Goal: Transaction & Acquisition: Purchase product/service

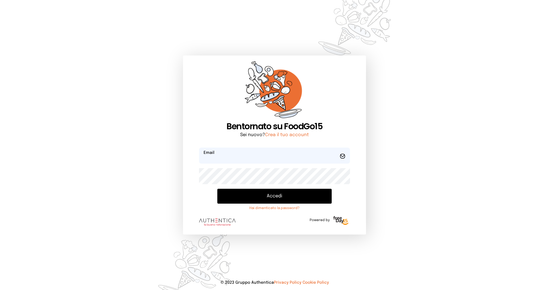
type input "**********"
click at [251, 197] on button "Accedi" at bounding box center [274, 196] width 114 height 15
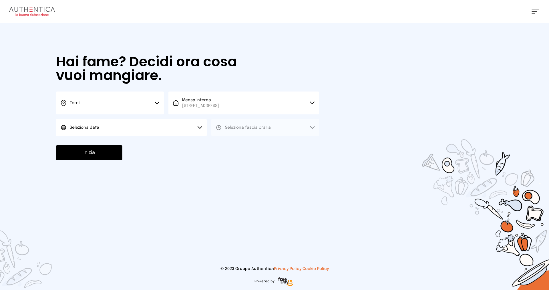
click at [183, 128] on button "Seleziona data" at bounding box center [131, 127] width 151 height 17
click at [162, 144] on li "[DATE], [DATE]" at bounding box center [131, 143] width 151 height 15
click at [244, 129] on span "Seleziona fascia oraria" at bounding box center [248, 127] width 46 height 4
click at [237, 144] on span "Pranzo" at bounding box center [232, 144] width 14 height 6
click at [94, 153] on button "Inizia" at bounding box center [89, 152] width 66 height 15
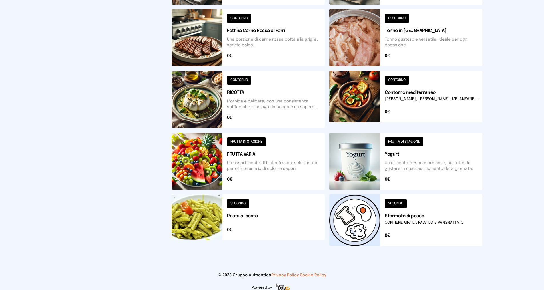
scroll to position [143, 0]
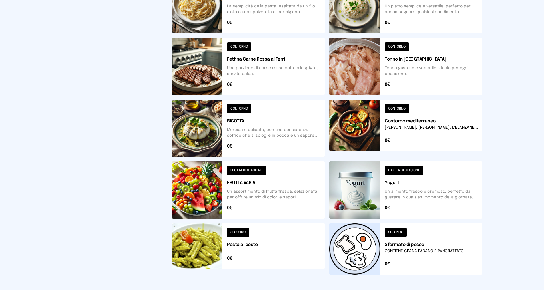
click at [238, 245] on button at bounding box center [248, 248] width 153 height 51
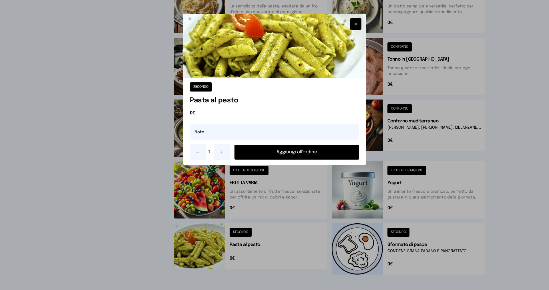
click at [260, 150] on button "Aggiungi all'ordine" at bounding box center [296, 152] width 125 height 15
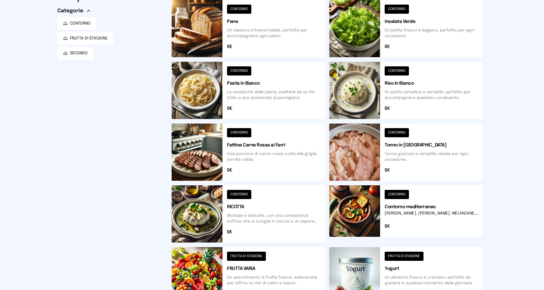
scroll to position [86, 0]
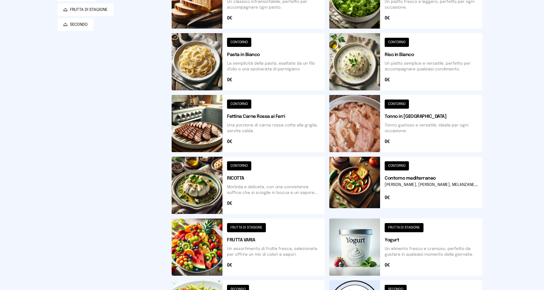
click at [244, 239] on button at bounding box center [248, 246] width 153 height 57
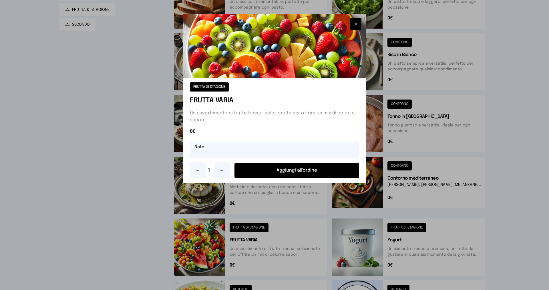
click at [228, 150] on input "text" at bounding box center [274, 150] width 169 height 16
type input "******"
click at [294, 166] on button "Aggiungi all'ordine" at bounding box center [296, 170] width 125 height 15
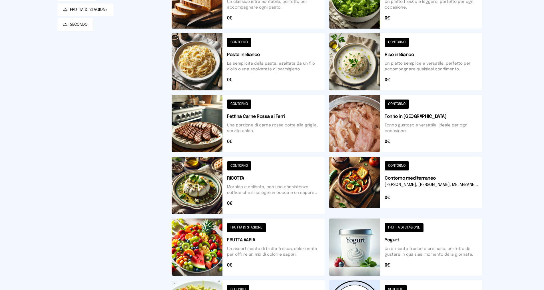
click at [400, 237] on button at bounding box center [406, 246] width 153 height 57
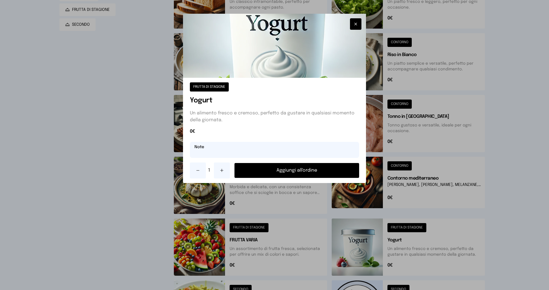
click at [235, 149] on input "text" at bounding box center [274, 150] width 169 height 16
type input "*****"
click at [280, 172] on button "Aggiungi all'ordine" at bounding box center [296, 170] width 125 height 15
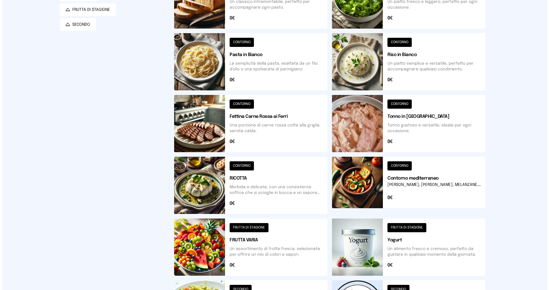
scroll to position [0, 0]
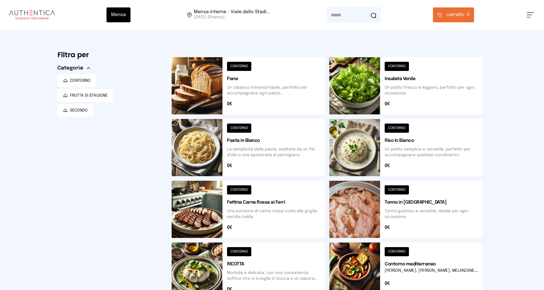
click at [457, 15] on span "carrello •" at bounding box center [457, 14] width 20 height 7
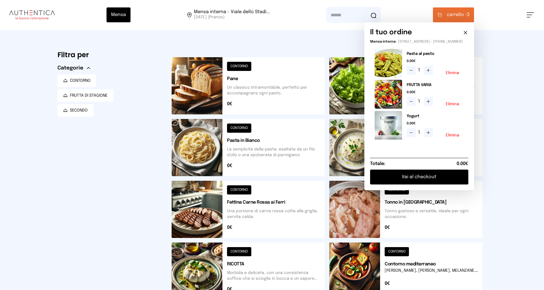
click at [424, 182] on button "Vai al checkout" at bounding box center [419, 176] width 98 height 15
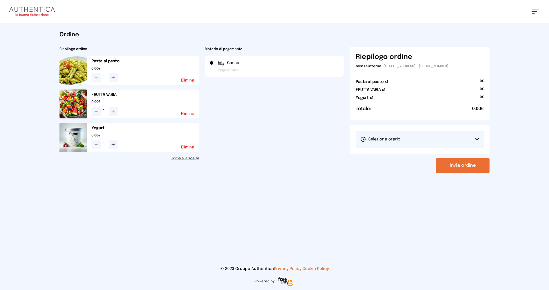
click at [373, 141] on span "Seleziona orario" at bounding box center [380, 139] width 40 height 6
click at [375, 153] on span "1° Turno (13:00 - 15:00)" at bounding box center [381, 155] width 43 height 6
click at [464, 165] on button "Invia ordine" at bounding box center [462, 165] width 53 height 15
